Goal: Find specific page/section: Find specific page/section

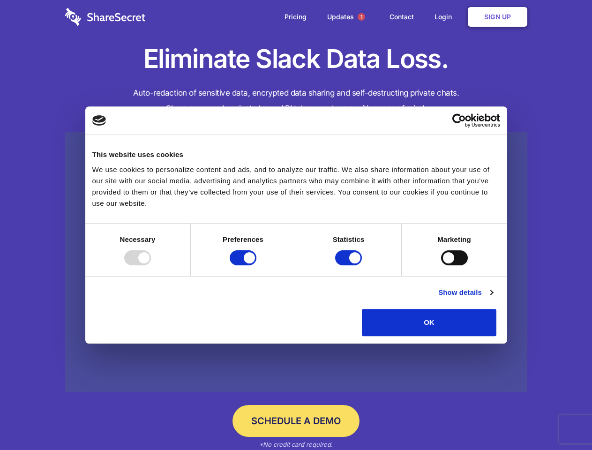
click at [151, 265] on div at bounding box center [137, 257] width 27 height 15
click at [256, 265] on input "Preferences" at bounding box center [243, 257] width 27 height 15
checkbox input "false"
click at [350, 265] on input "Statistics" at bounding box center [348, 257] width 27 height 15
checkbox input "false"
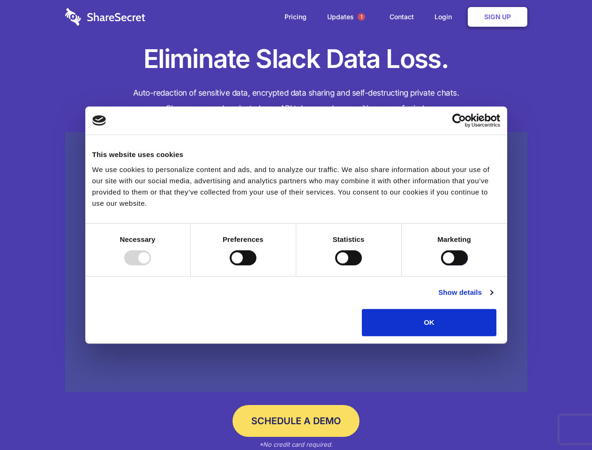
click at [441, 265] on input "Marketing" at bounding box center [454, 257] width 27 height 15
checkbox input "true"
click at [493, 298] on link "Show details" at bounding box center [465, 292] width 54 height 11
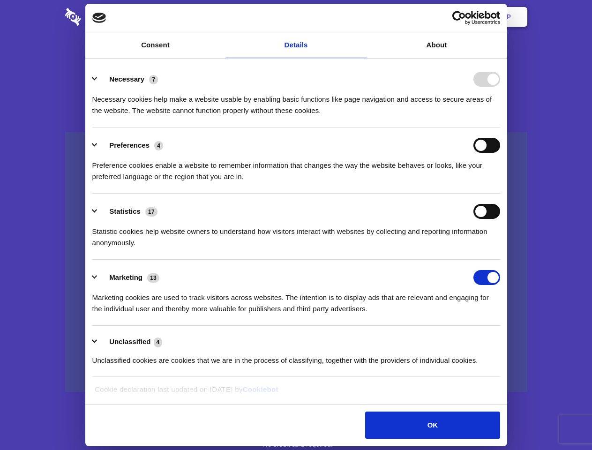
click at [500, 128] on li "Necessary 7 Necessary cookies help make a website usable by enabling basic func…" at bounding box center [296, 94] width 408 height 66
click at [361, 17] on span "1" at bounding box center [362, 17] width 8 height 8
